Goal: Information Seeking & Learning: Compare options

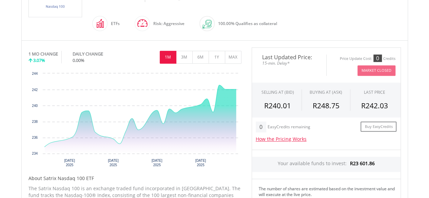
scroll to position [190, 0]
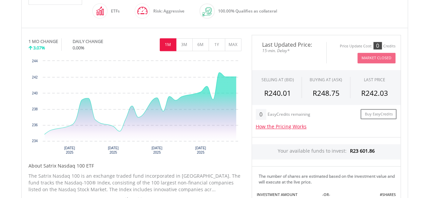
drag, startPoint x: 431, startPoint y: 18, endPoint x: 419, endPoint y: 70, distance: 53.3
click at [419, 70] on html "My Investments Invest Now New Listings Sell My Recurring Investments Pending Or…" at bounding box center [214, 158] width 429 height 697
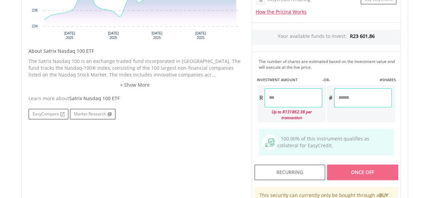
scroll to position [302, 0]
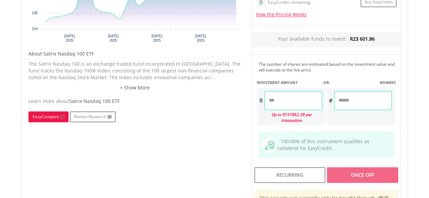
click at [52, 114] on link "EasyCompare" at bounding box center [48, 117] width 40 height 11
drag, startPoint x: 429, startPoint y: 111, endPoint x: 434, endPoint y: 65, distance: 46.4
click at [429, 65] on html "My Investments Invest Now New Listings Sell My Recurring Investments Pending Or…" at bounding box center [214, 46] width 429 height 697
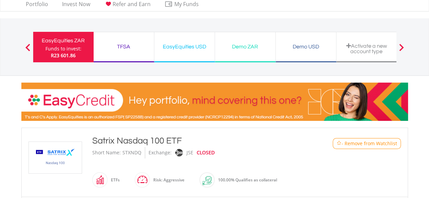
scroll to position [0, 0]
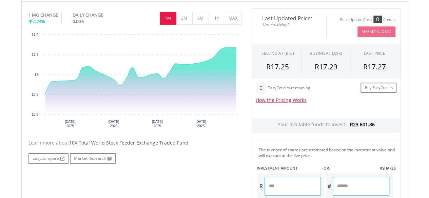
scroll to position [287, 0]
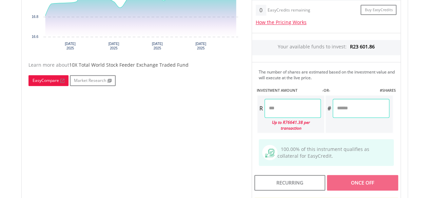
click at [37, 80] on link "EasyCompare" at bounding box center [48, 80] width 40 height 11
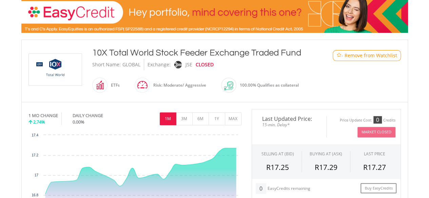
scroll to position [74, 0]
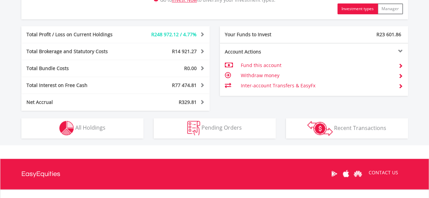
scroll to position [335, 0]
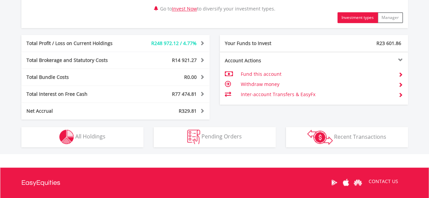
drag, startPoint x: 431, startPoint y: 21, endPoint x: 418, endPoint y: 133, distance: 113.3
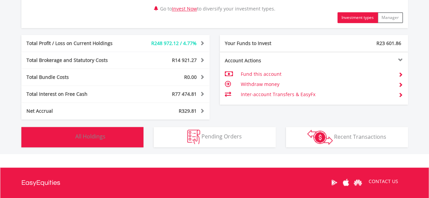
click at [102, 137] on span "All Holdings" at bounding box center [90, 136] width 30 height 7
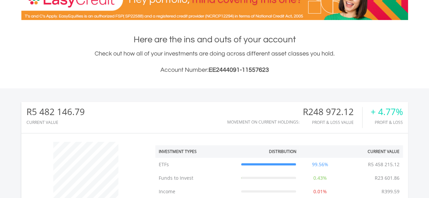
scroll to position [0, 0]
